Goal: Task Accomplishment & Management: Manage account settings

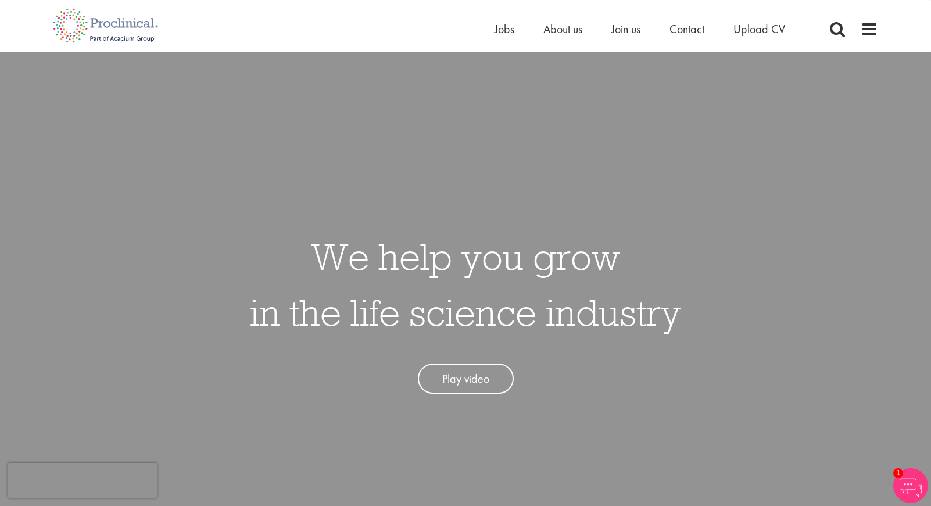
click at [486, 24] on div "Home Jobs About us Join us Contact Upload CV" at bounding box center [461, 22] width 834 height 44
click at [496, 28] on span "Jobs" at bounding box center [505, 29] width 20 height 15
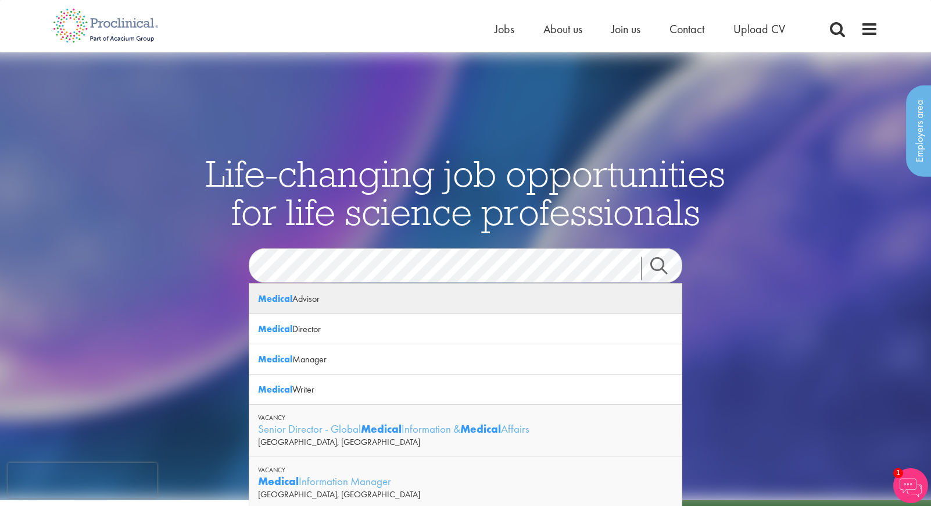
click at [323, 298] on div "Medical Advisor" at bounding box center [465, 299] width 432 height 30
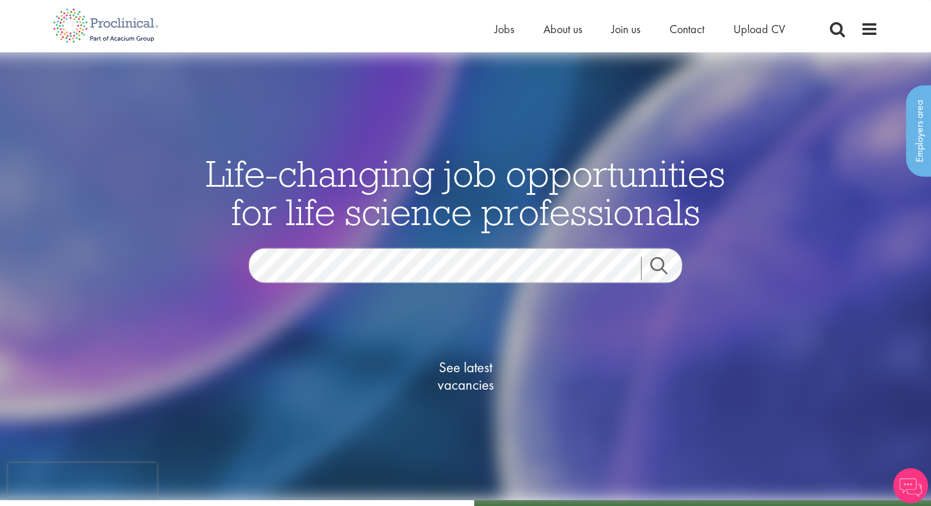
click at [470, 377] on span "See latest vacancies" at bounding box center [465, 375] width 116 height 35
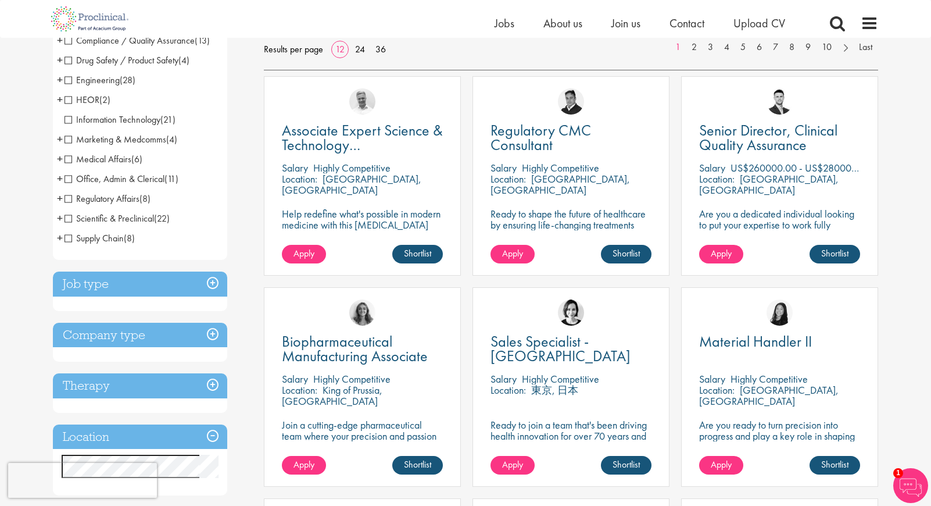
scroll to position [236, 0]
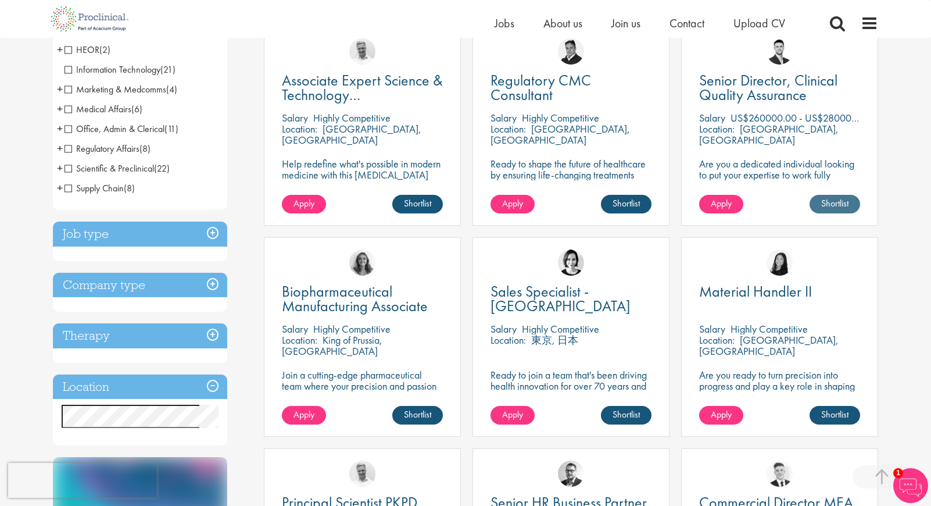
click at [842, 206] on link "Shortlist" at bounding box center [835, 204] width 51 height 19
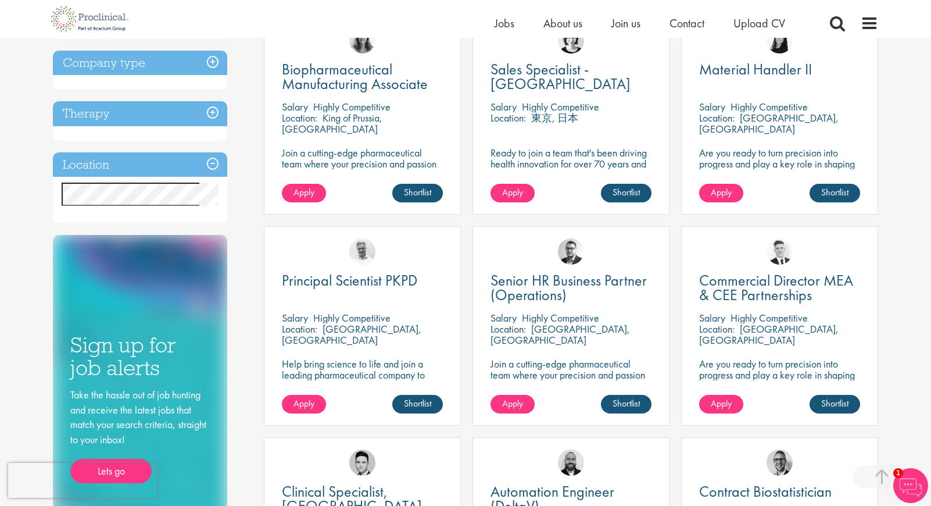
scroll to position [460, 0]
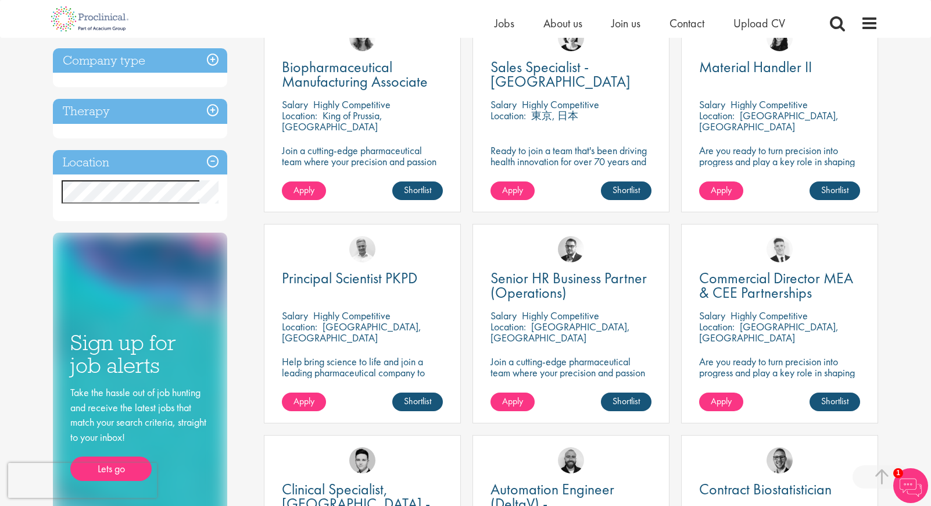
click at [535, 374] on p "Join a cutting-edge pharmaceutical team where your precision and passion for qu…" at bounding box center [571, 378] width 161 height 44
click at [537, 283] on span "Senior HR Business Partner (Operations)" at bounding box center [569, 285] width 156 height 34
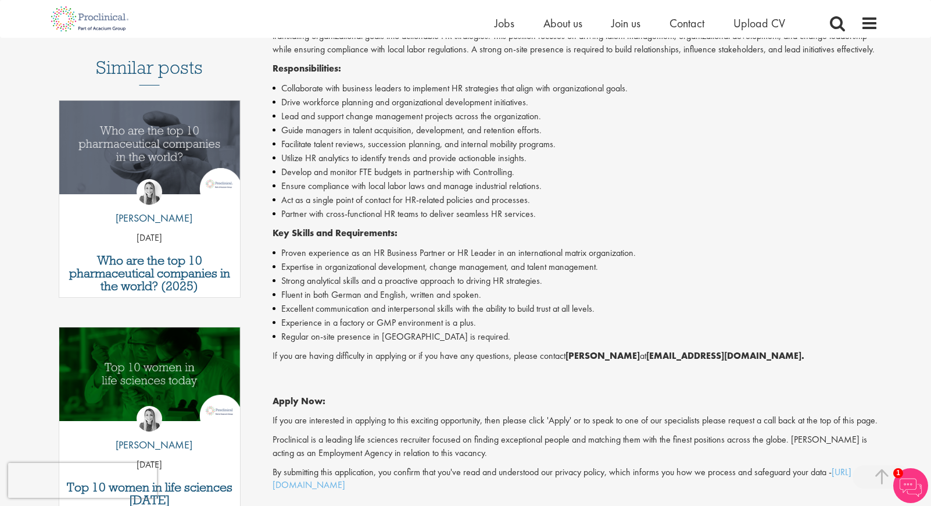
scroll to position [324, 0]
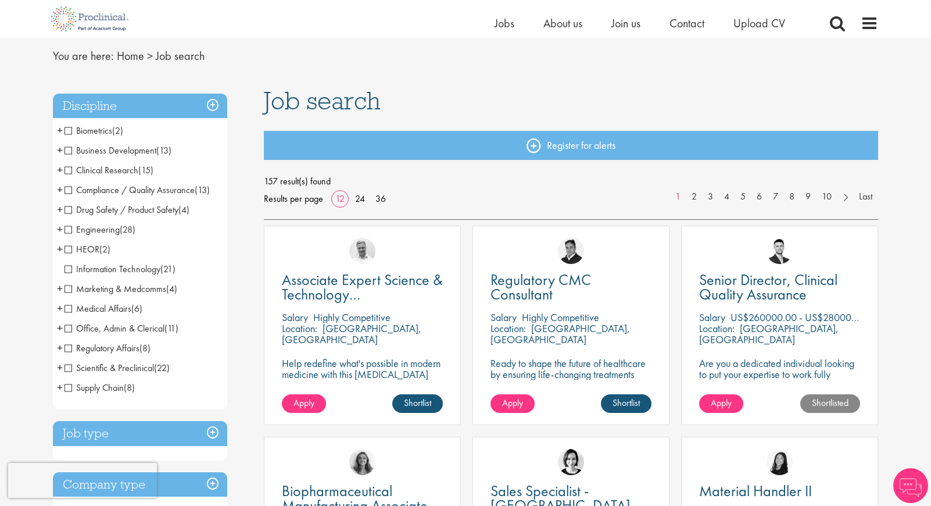
scroll to position [35, 0]
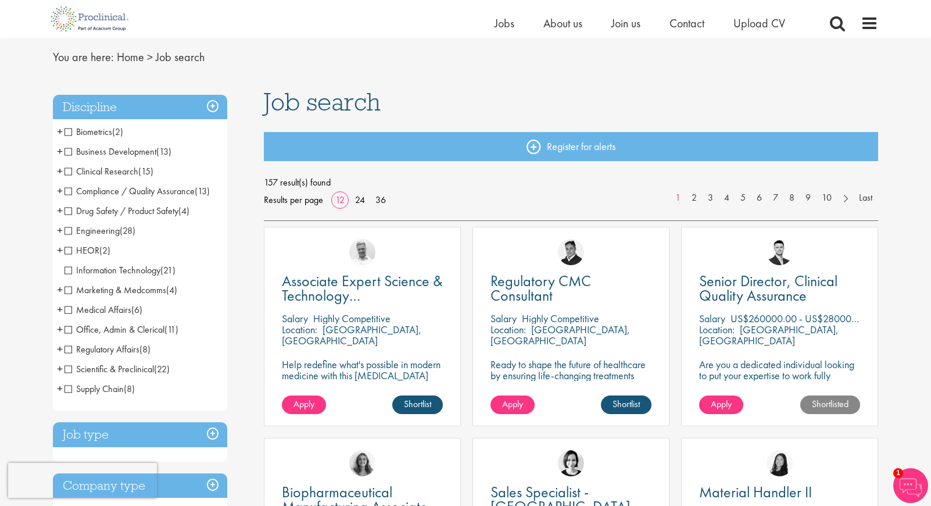
click at [69, 171] on span "Clinical Research" at bounding box center [102, 171] width 74 height 12
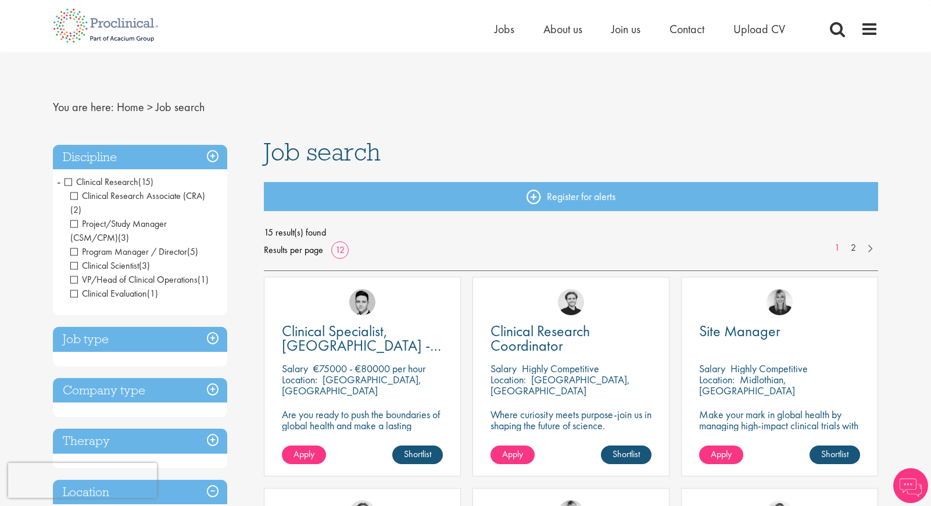
click at [216, 156] on h3 "Discipline" at bounding box center [140, 157] width 174 height 25
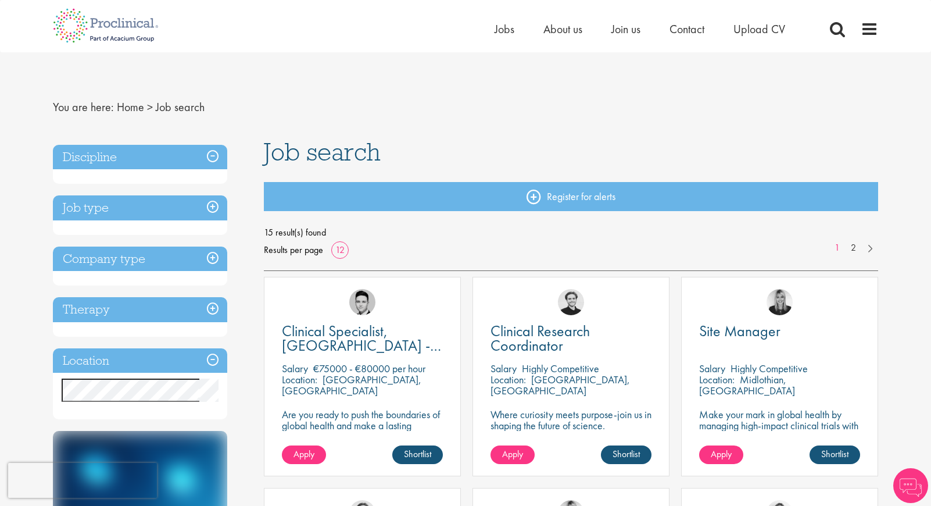
click at [216, 156] on h3 "Discipline" at bounding box center [140, 157] width 174 height 25
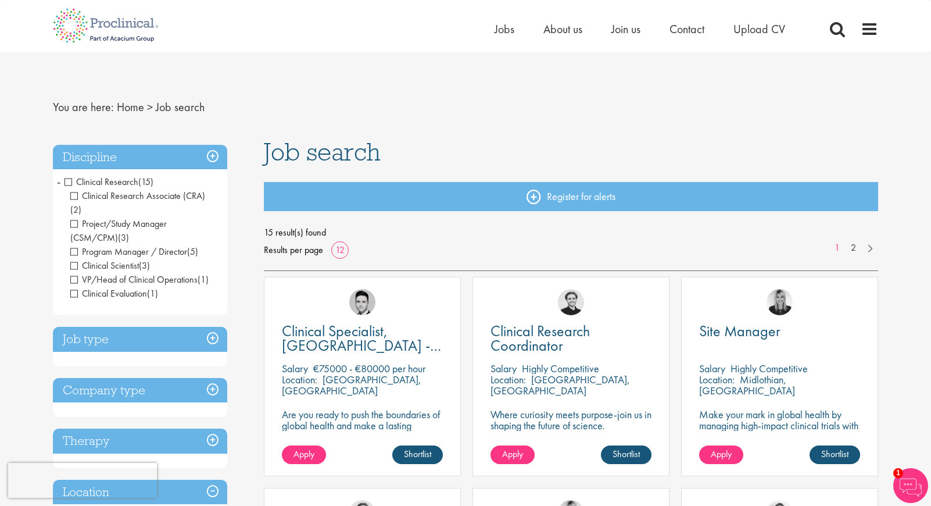
click at [69, 181] on span "Clinical Research" at bounding box center [102, 182] width 74 height 12
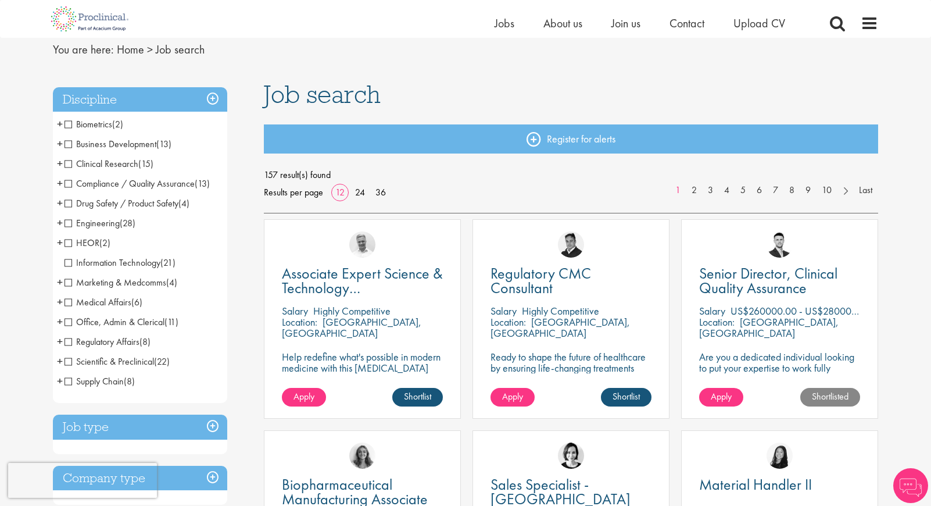
scroll to position [44, 0]
click at [157, 282] on span "Marketing & Medcomms" at bounding box center [116, 281] width 102 height 12
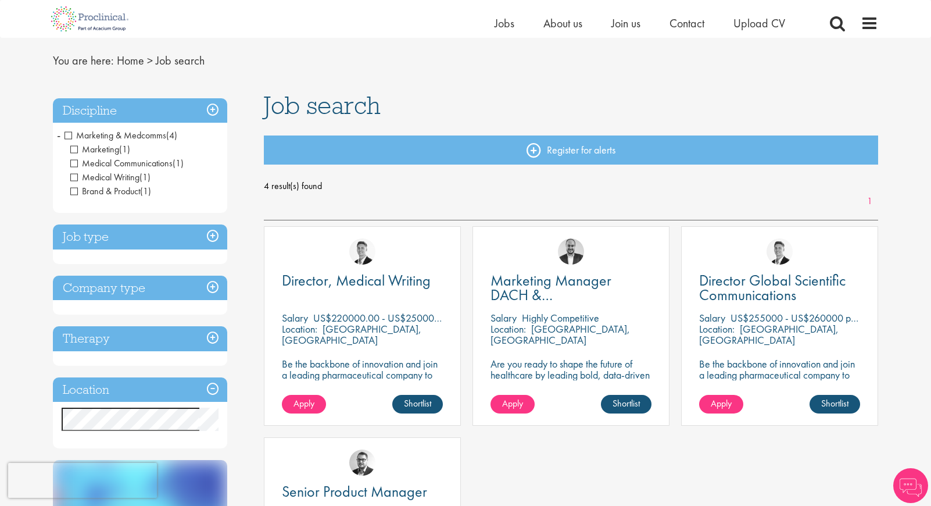
scroll to position [44, 0]
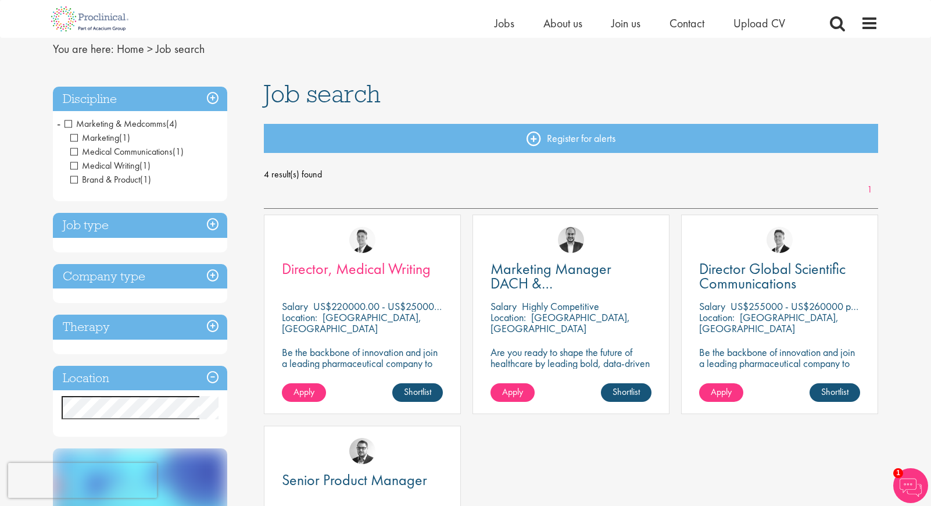
click at [371, 270] on span "Director, Medical Writing" at bounding box center [356, 269] width 149 height 20
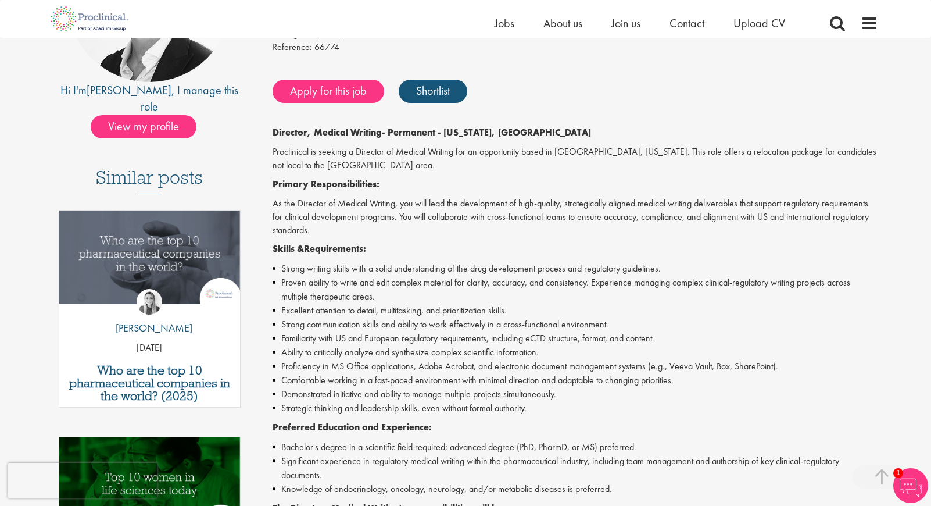
scroll to position [209, 0]
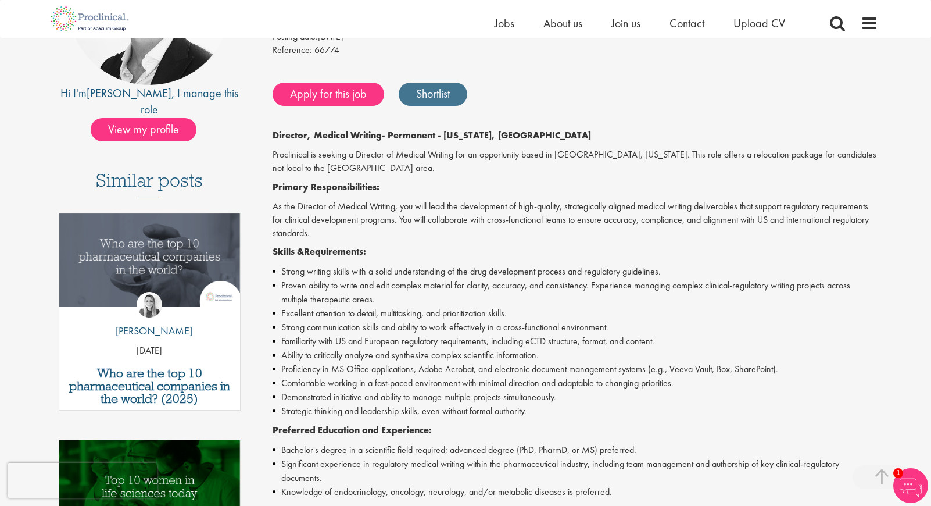
click at [436, 90] on link "Shortlist" at bounding box center [433, 94] width 69 height 23
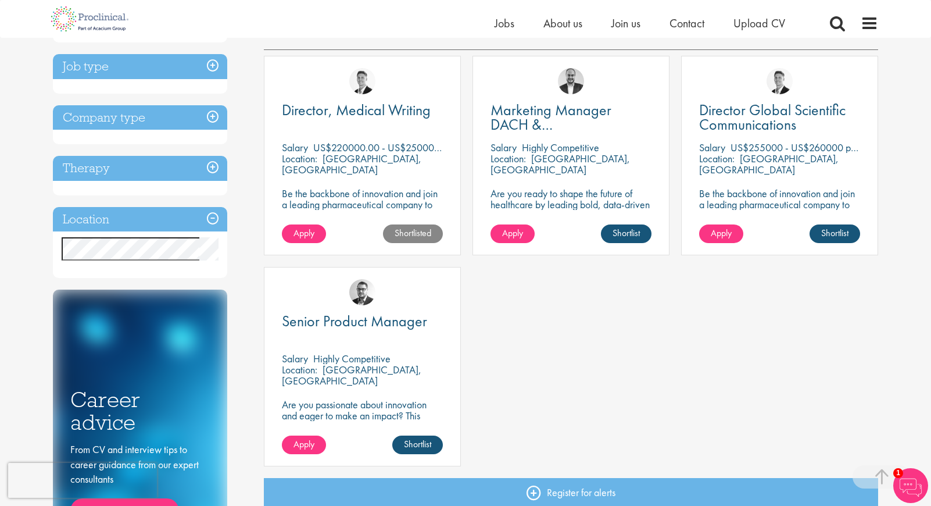
scroll to position [198, 0]
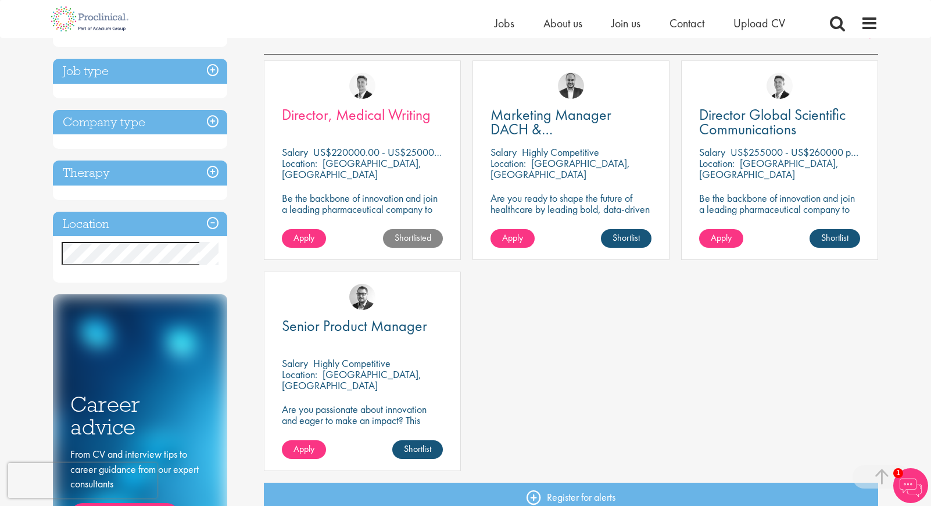
click at [405, 114] on span "Director, Medical Writing" at bounding box center [356, 115] width 149 height 20
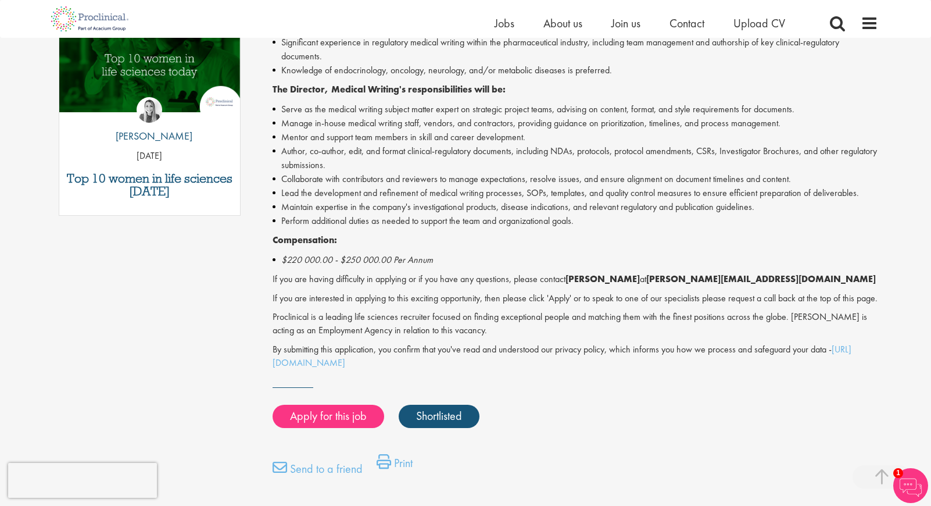
scroll to position [795, 0]
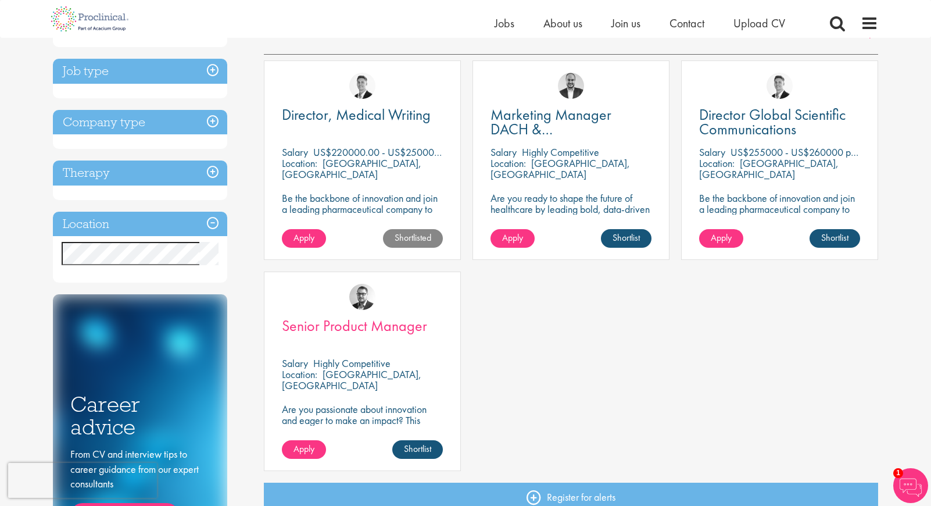
click at [395, 325] on span "Senior Product Manager" at bounding box center [354, 326] width 145 height 20
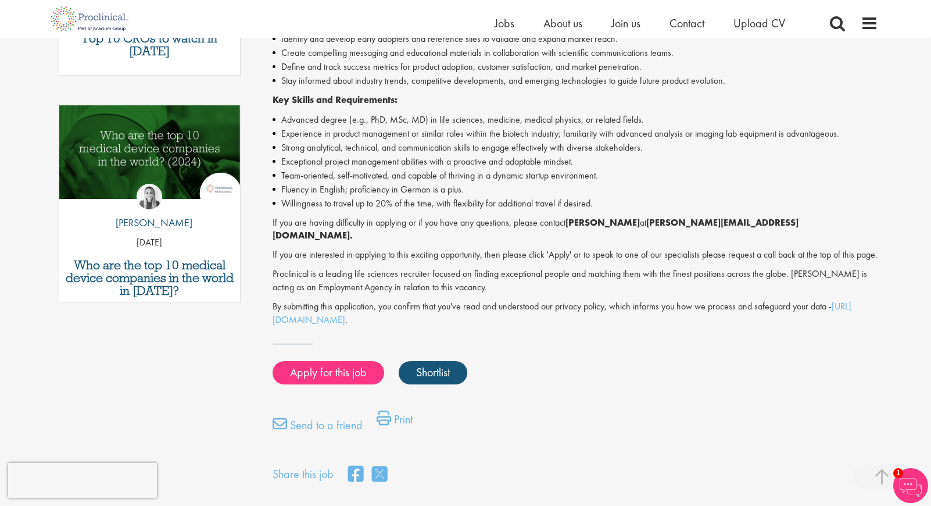
scroll to position [546, 0]
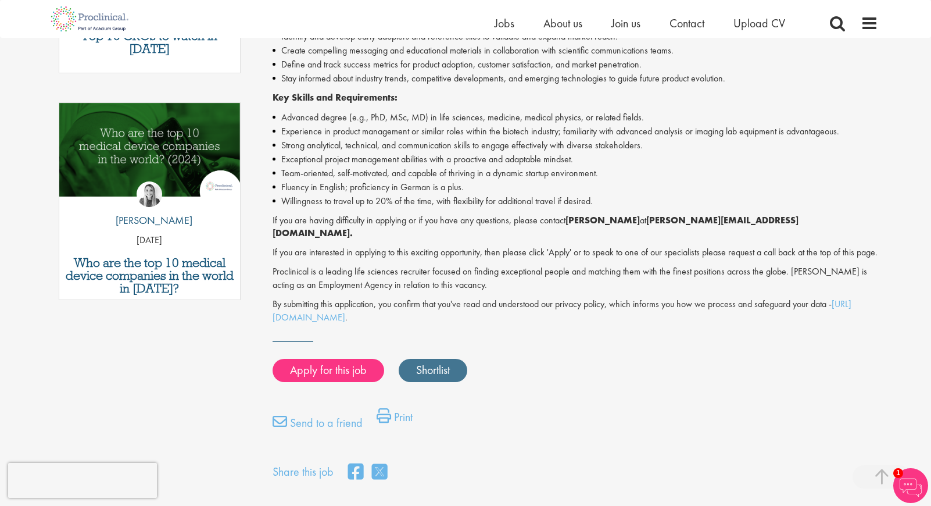
click at [450, 359] on link "Shortlist" at bounding box center [433, 370] width 69 height 23
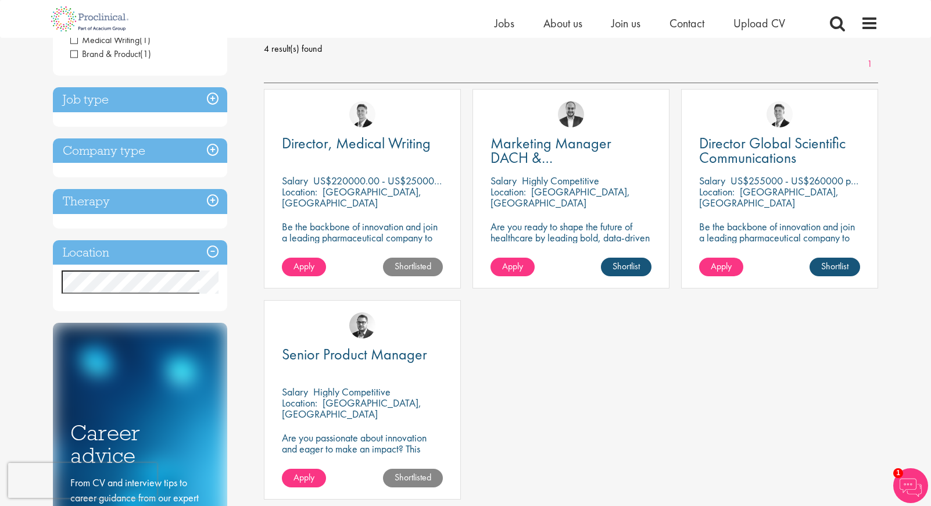
scroll to position [167, 0]
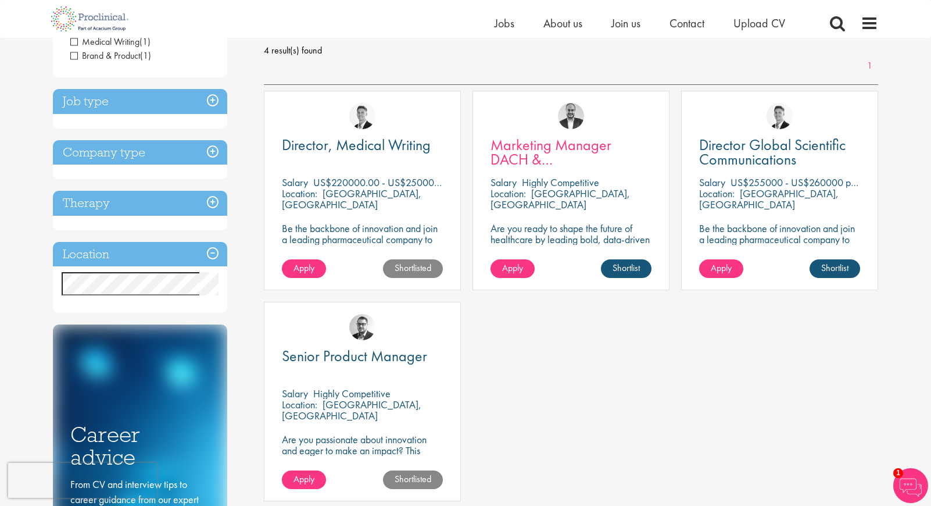
click at [579, 160] on span "Marketing Manager DACH & [GEOGRAPHIC_DATA]" at bounding box center [561, 159] width 140 height 49
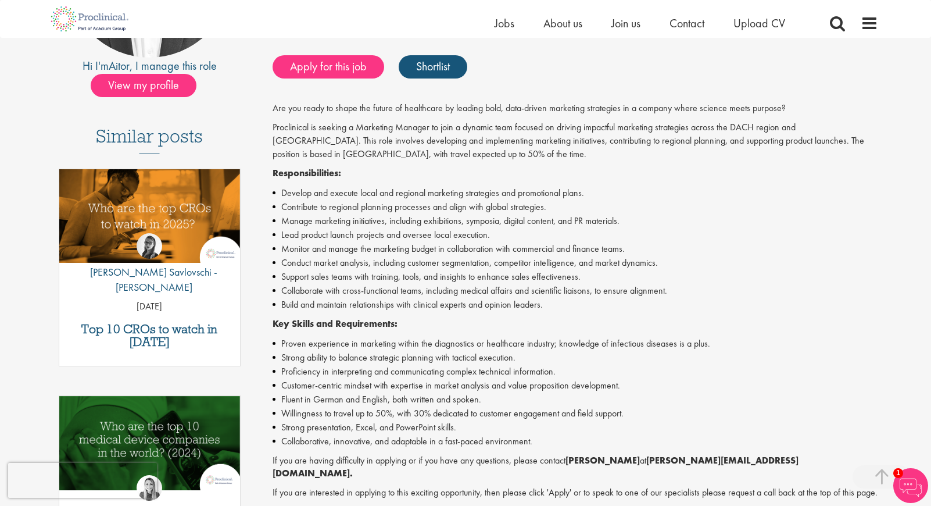
scroll to position [237, 0]
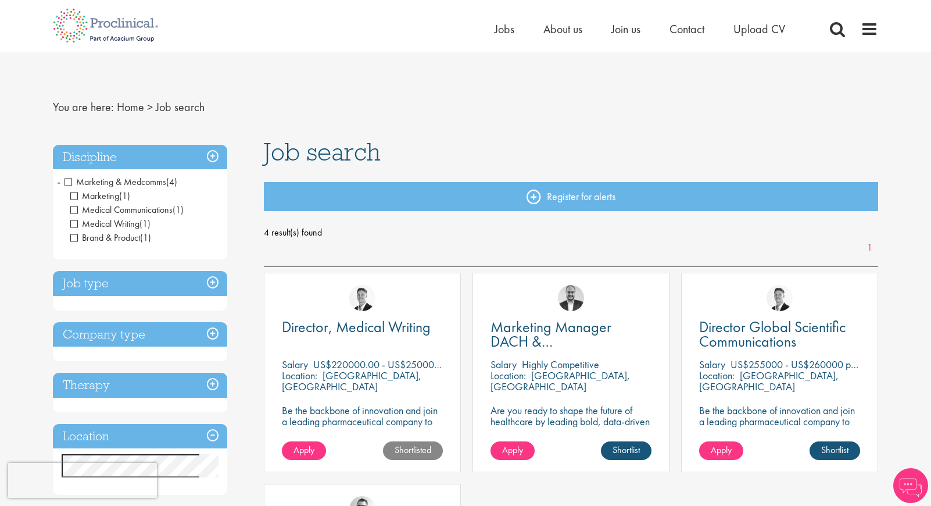
click at [67, 178] on span "Marketing & Medcomms" at bounding box center [116, 182] width 102 height 12
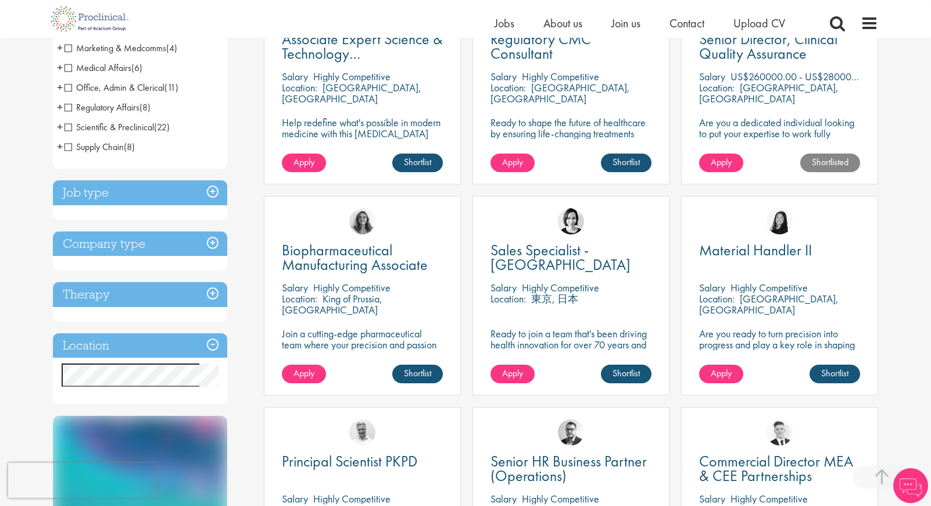
scroll to position [285, 0]
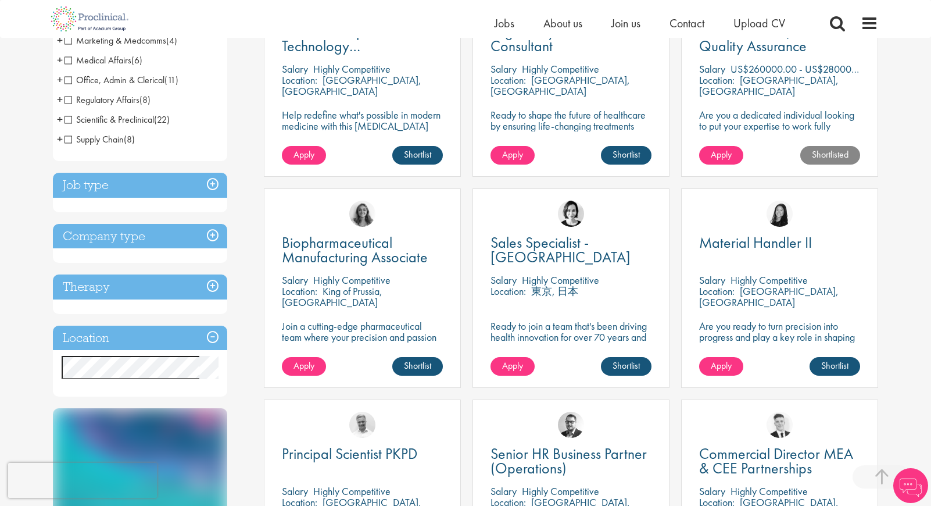
click at [214, 187] on h3 "Job type" at bounding box center [140, 185] width 174 height 25
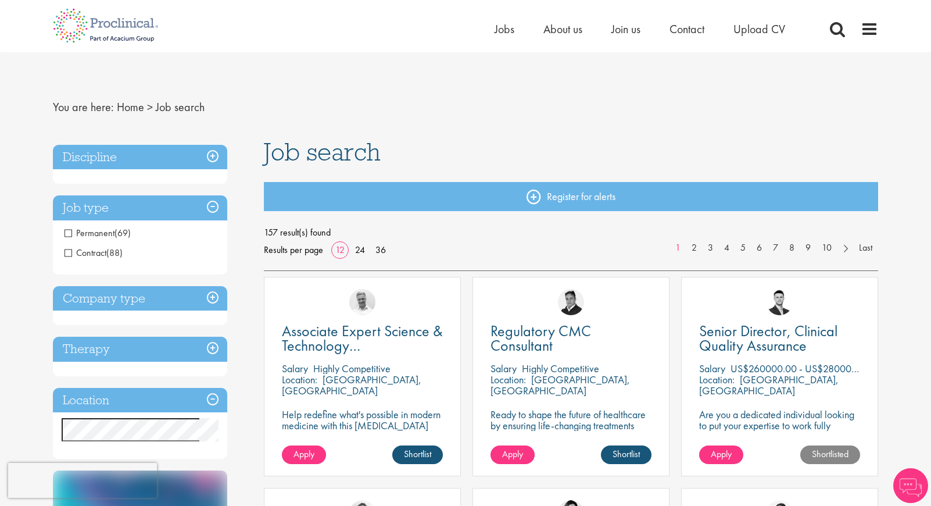
scroll to position [0, 0]
click at [214, 206] on h3 "Job type" at bounding box center [140, 207] width 174 height 25
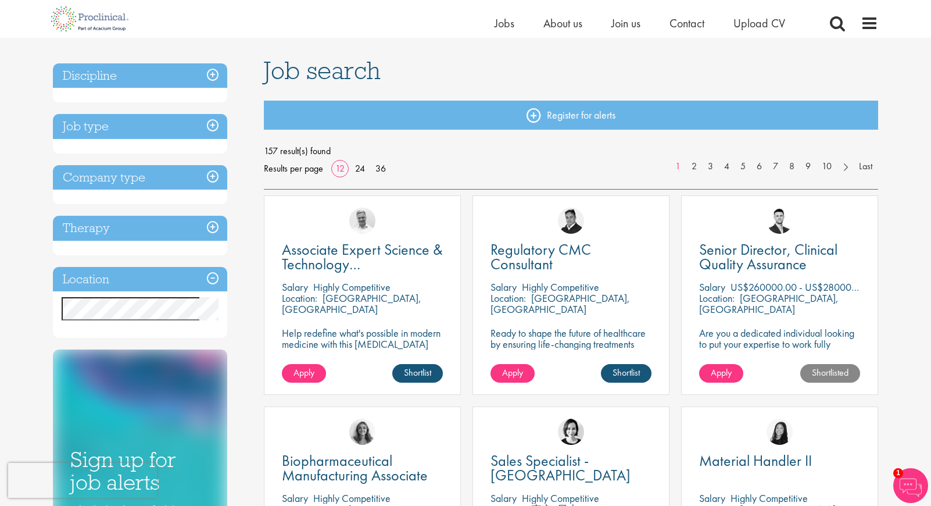
scroll to position [68, 0]
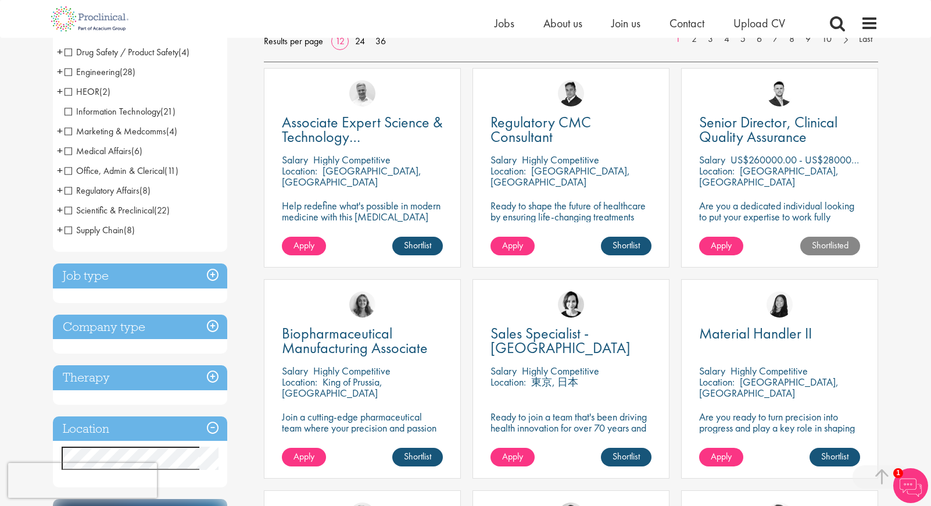
scroll to position [207, 0]
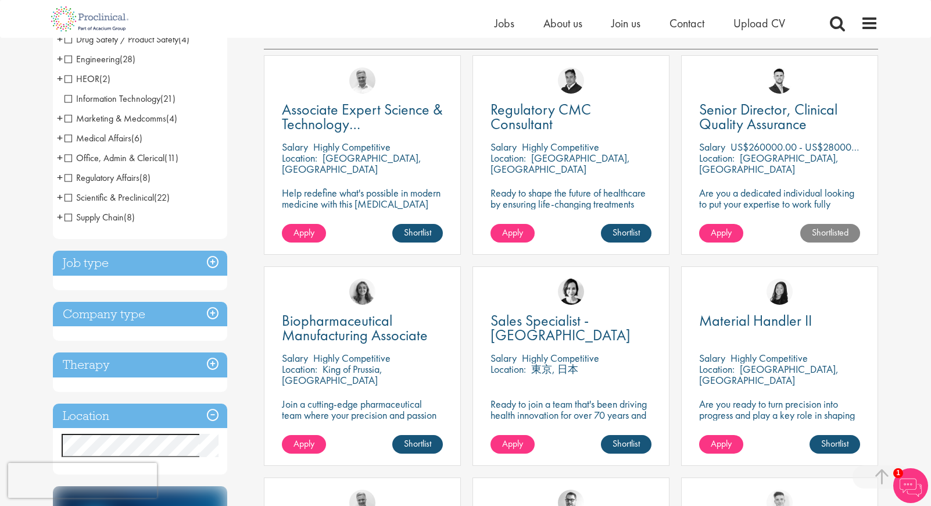
click at [213, 255] on h3 "Job type" at bounding box center [140, 262] width 174 height 25
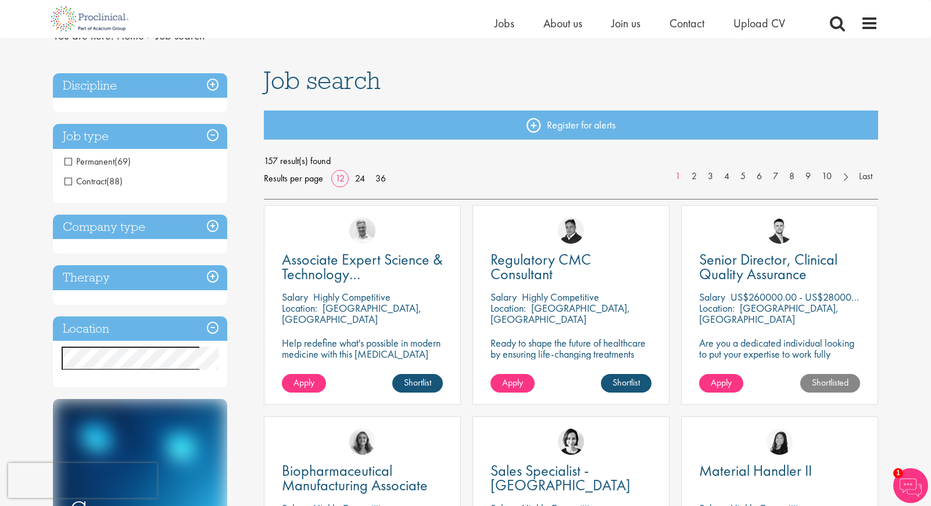
scroll to position [55, 0]
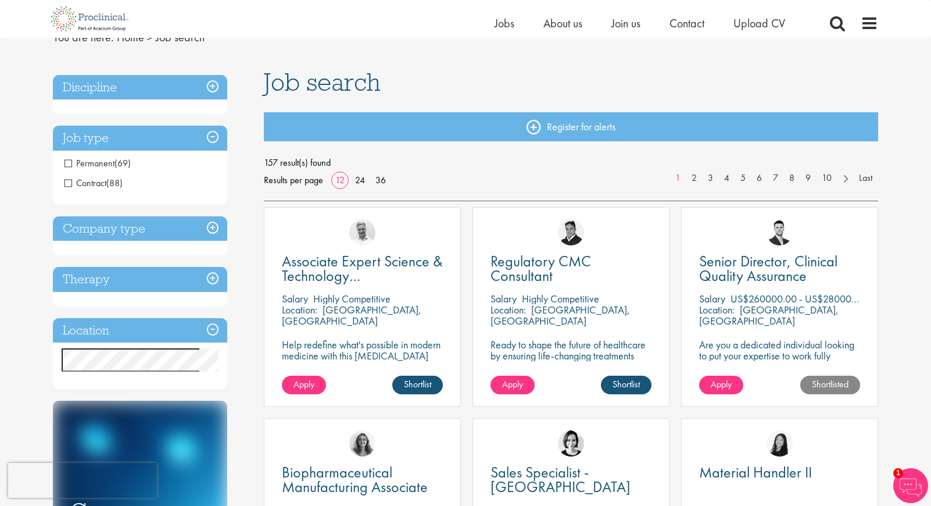
click at [214, 227] on h3 "Company type" at bounding box center [140, 228] width 174 height 25
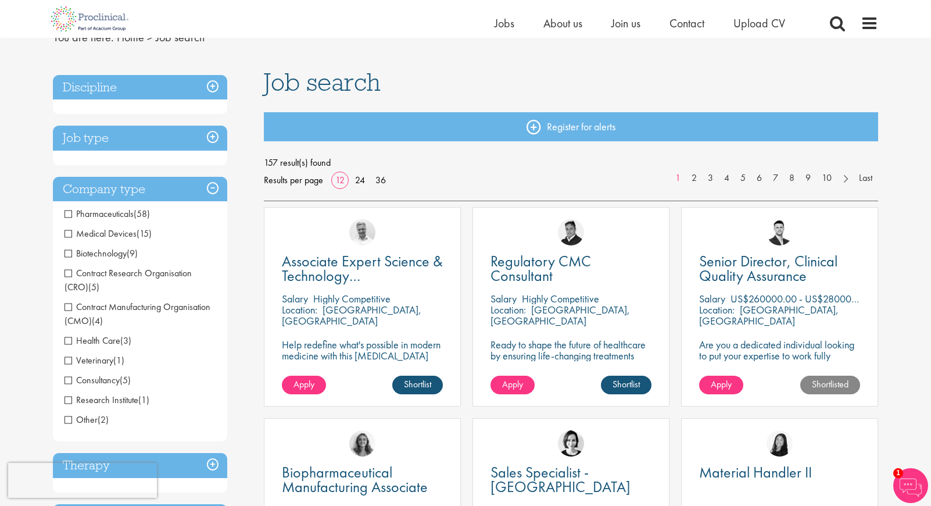
click at [213, 189] on h3 "Company type" at bounding box center [140, 189] width 174 height 25
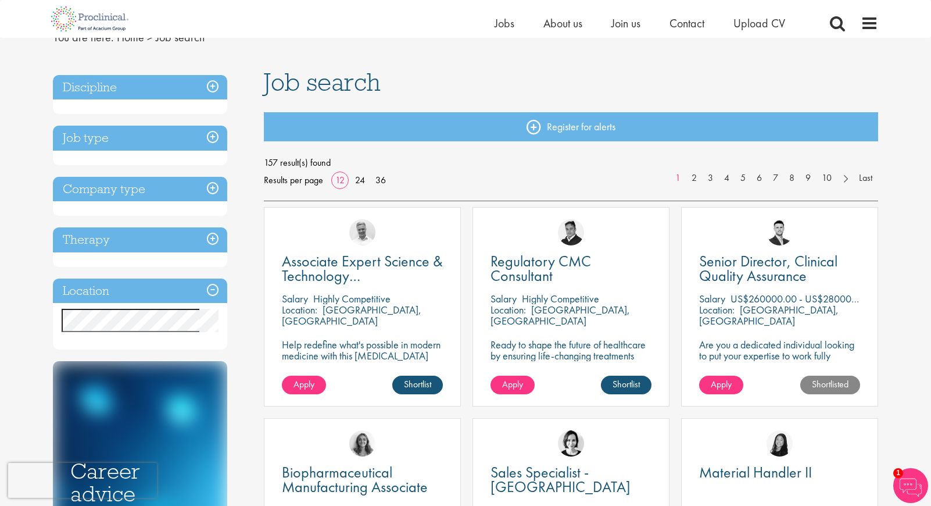
click at [216, 240] on h3 "Therapy" at bounding box center [140, 239] width 174 height 25
